Goal: Transaction & Acquisition: Purchase product/service

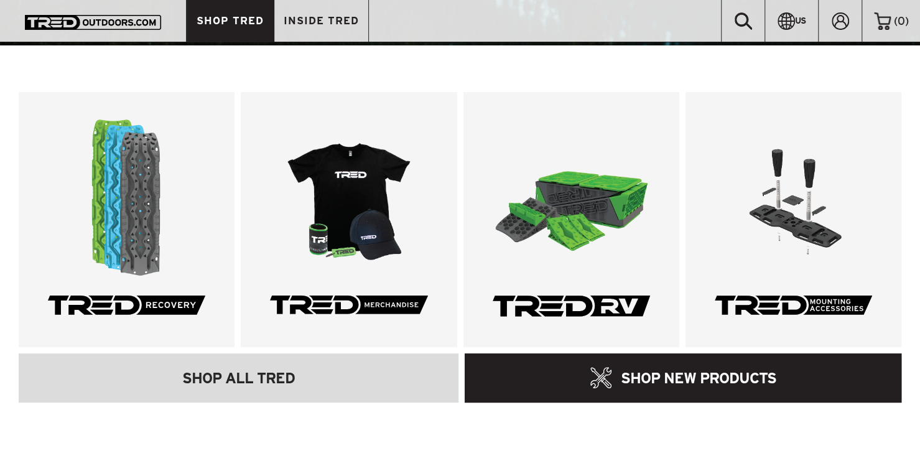
click at [151, 285] on link at bounding box center [127, 219] width 216 height 255
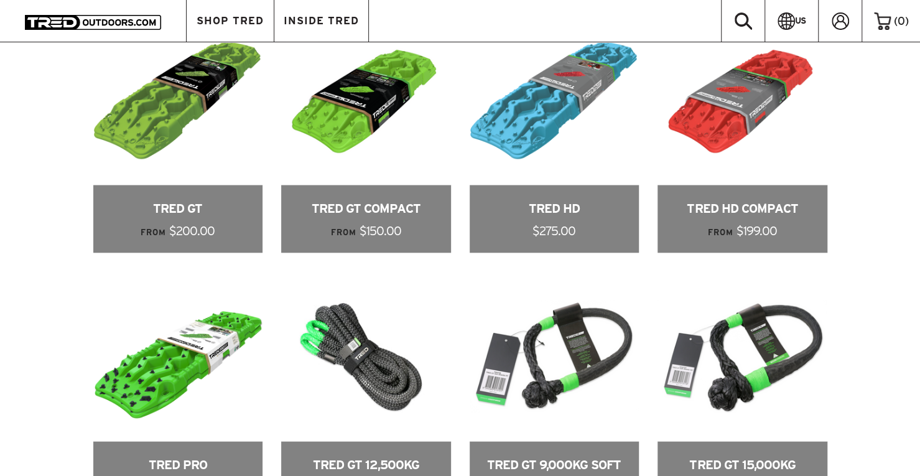
scroll to position [640, 0]
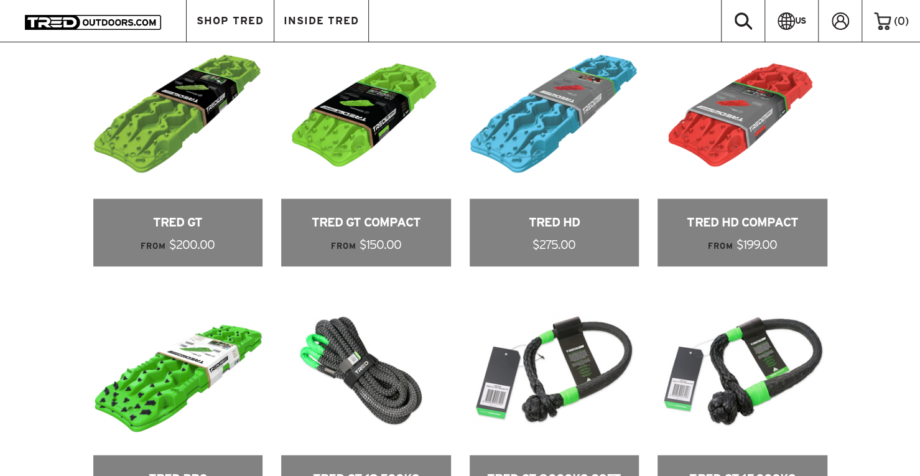
click at [207, 227] on link at bounding box center [178, 147] width 170 height 237
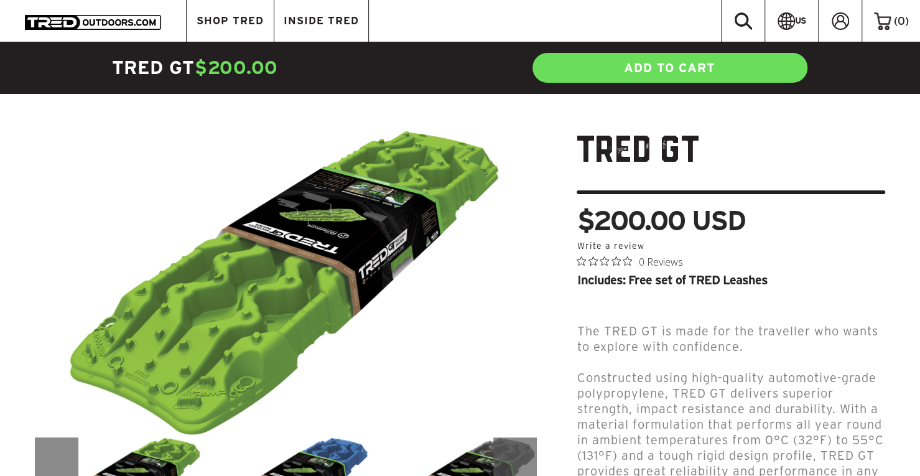
scroll to position [49, 0]
